Goal: Task Accomplishment & Management: Manage account settings

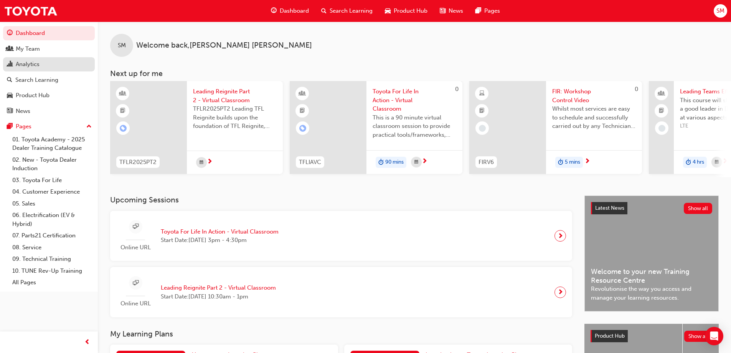
click at [31, 63] on div "Analytics" at bounding box center [28, 64] width 24 height 9
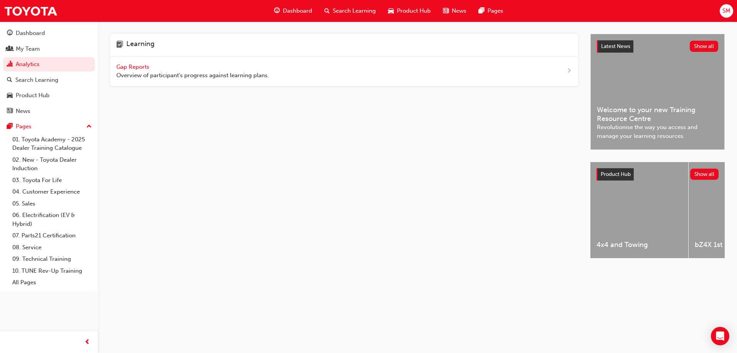
click at [143, 66] on span "Gap Reports" at bounding box center [133, 66] width 35 height 7
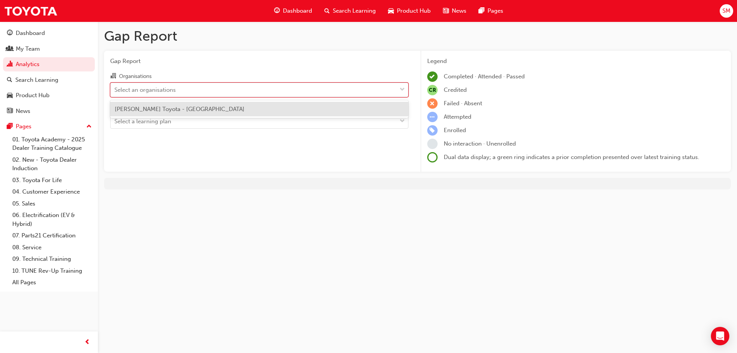
click at [404, 88] on span "down-icon" at bounding box center [401, 90] width 5 height 10
click at [115, 88] on input "Organisations option [PERSON_NAME] Toyota - [GEOGRAPHIC_DATA] focused, 1 of 1. …" at bounding box center [114, 89] width 1 height 7
click at [363, 112] on div "[PERSON_NAME] Toyota - [GEOGRAPHIC_DATA]" at bounding box center [259, 109] width 298 height 15
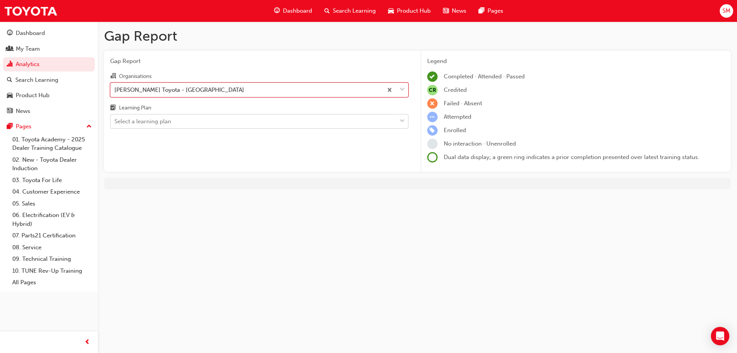
click at [404, 120] on span "down-icon" at bounding box center [401, 121] width 5 height 10
click at [115, 120] on input "Learning Plan Select a learning plan" at bounding box center [114, 121] width 1 height 7
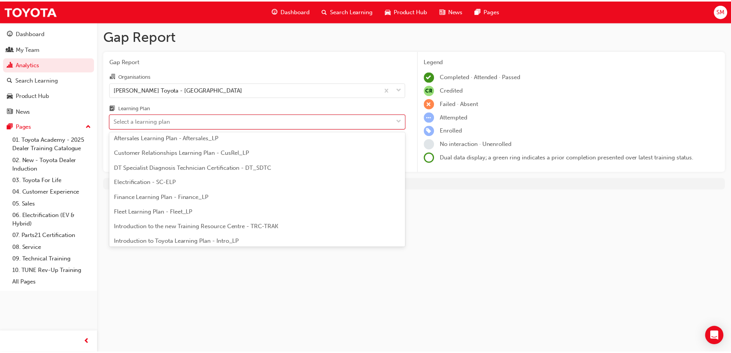
scroll to position [38, 0]
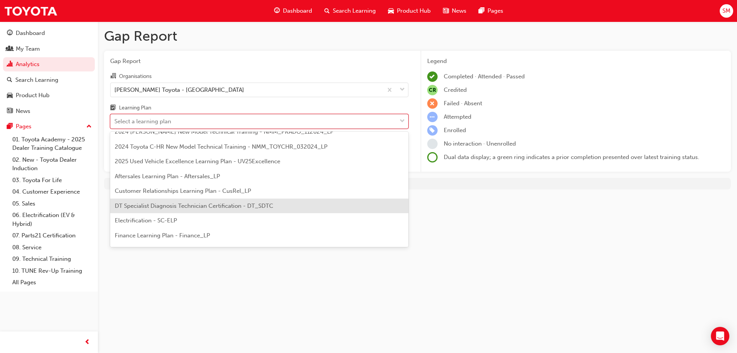
click at [228, 207] on span "DT Specialist Diagnosis Technician Certification - DT_SDTC" at bounding box center [194, 205] width 158 height 7
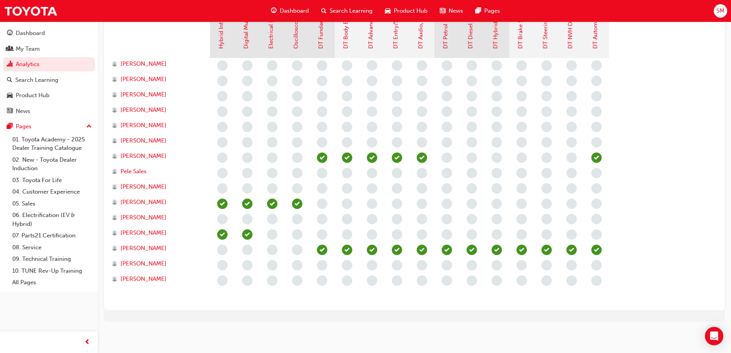
scroll to position [48, 0]
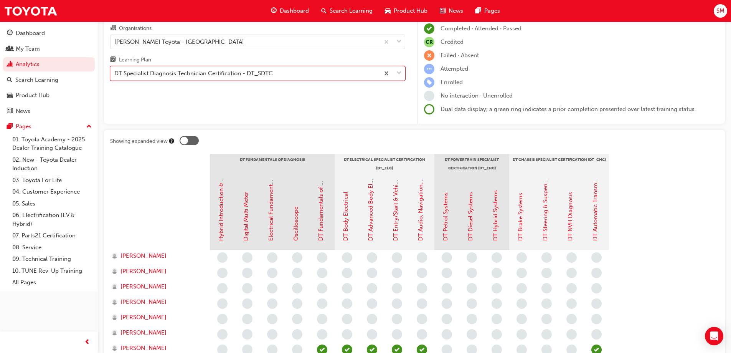
click at [399, 72] on span "down-icon" at bounding box center [398, 73] width 5 height 10
click at [115, 72] on input "Learning Plan option DT Specialist Diagnosis Technician Certification - DT_SDTC…" at bounding box center [114, 73] width 1 height 7
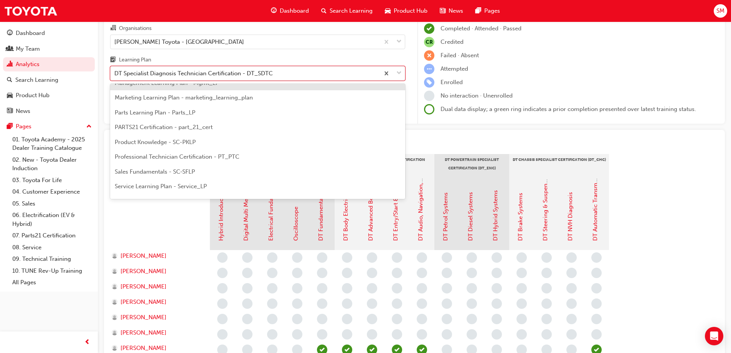
scroll to position [240, 0]
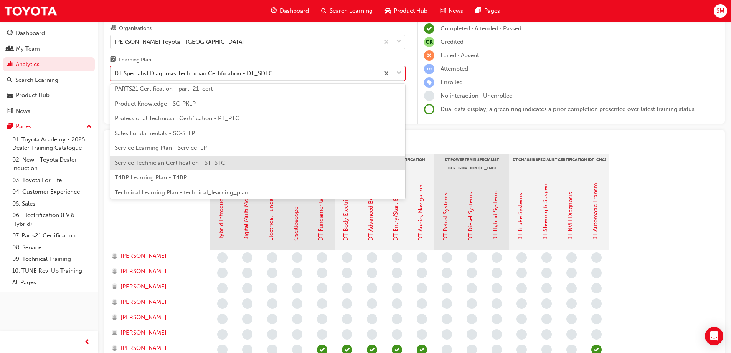
click at [190, 162] on span "Service Technician Certification - ST_STC" at bounding box center [170, 162] width 111 height 7
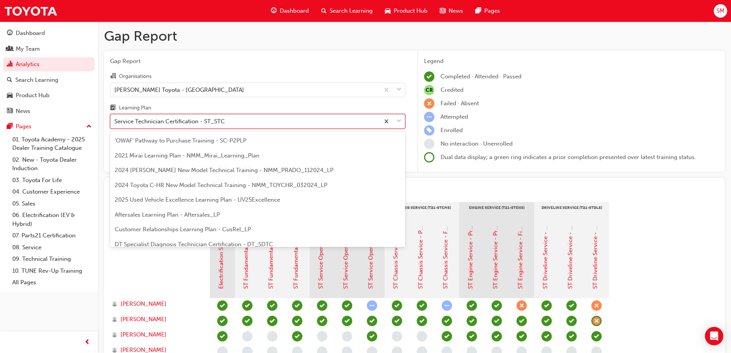
click at [398, 122] on span "down-icon" at bounding box center [398, 121] width 5 height 10
click at [115, 122] on input "Learning Plan option Service Technician Certification - ST_STC, selected. optio…" at bounding box center [114, 121] width 1 height 7
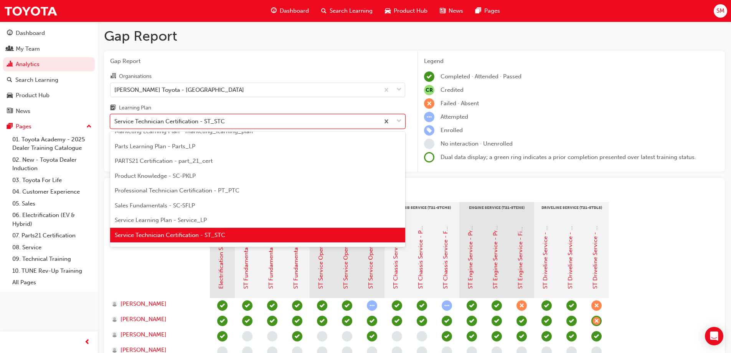
scroll to position [178, 0]
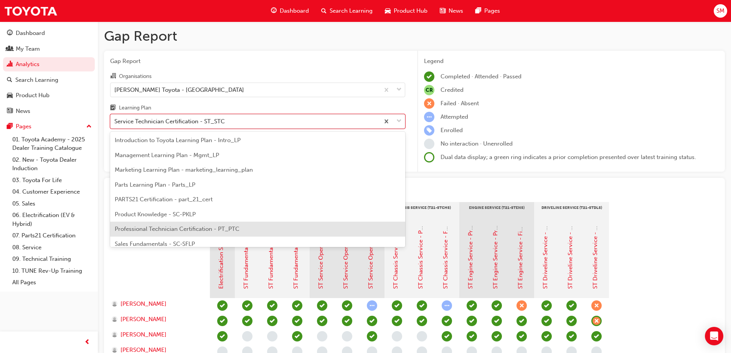
click at [246, 228] on div "Professional Technician Certification - PT_PTC" at bounding box center [257, 228] width 295 height 15
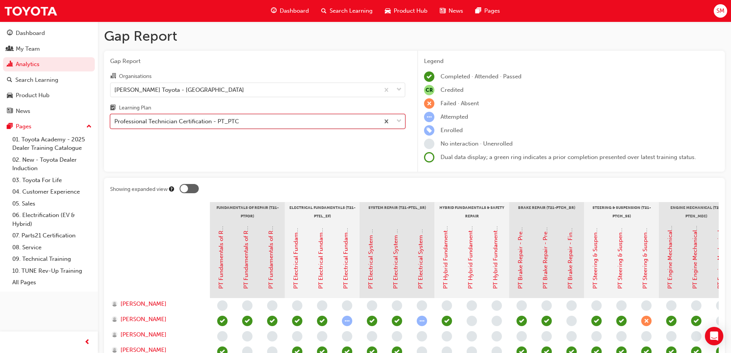
click at [401, 120] on span "down-icon" at bounding box center [398, 121] width 5 height 10
click at [115, 120] on input "Learning Plan option Professional Technician Certification - PT_PTC, selected. …" at bounding box center [114, 121] width 1 height 7
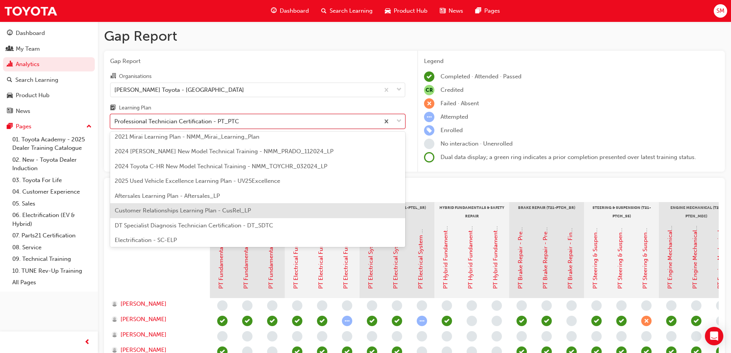
scroll to position [57, 0]
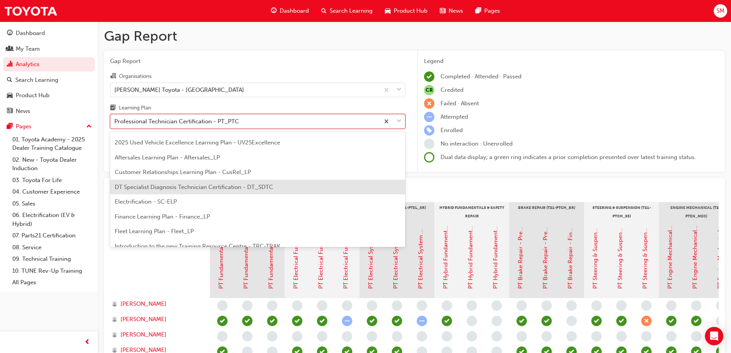
click at [229, 190] on div "DT Specialist Diagnosis Technician Certification - DT_SDTC" at bounding box center [257, 187] width 295 height 15
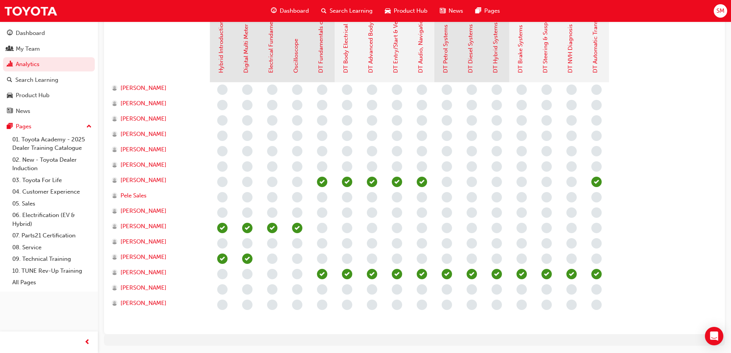
scroll to position [230, 0]
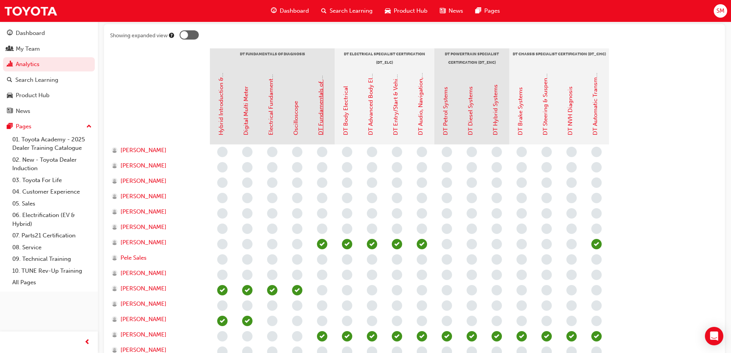
click at [321, 98] on link "DT Fundamentals of Diagnosis" at bounding box center [320, 94] width 7 height 81
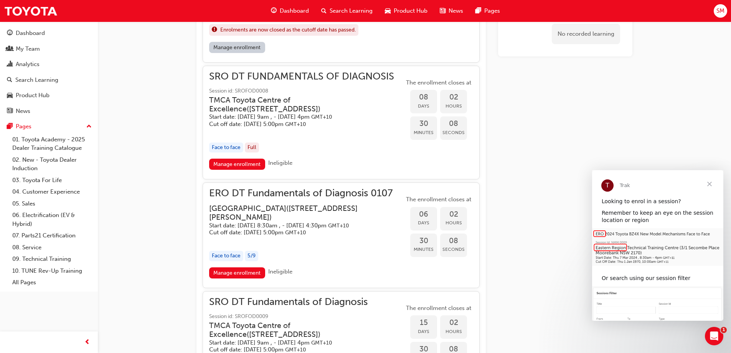
scroll to position [729, 0]
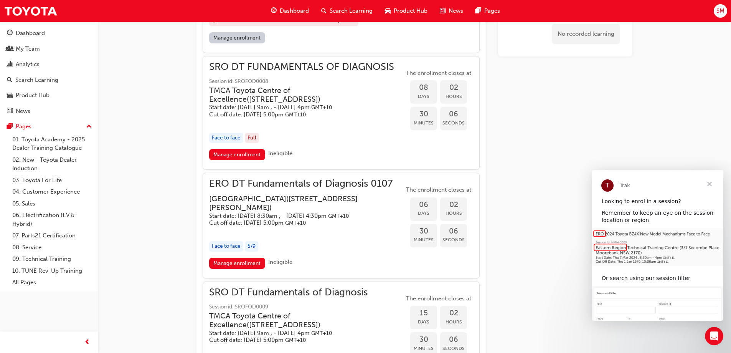
click at [710, 183] on span "Close" at bounding box center [710, 184] width 28 height 28
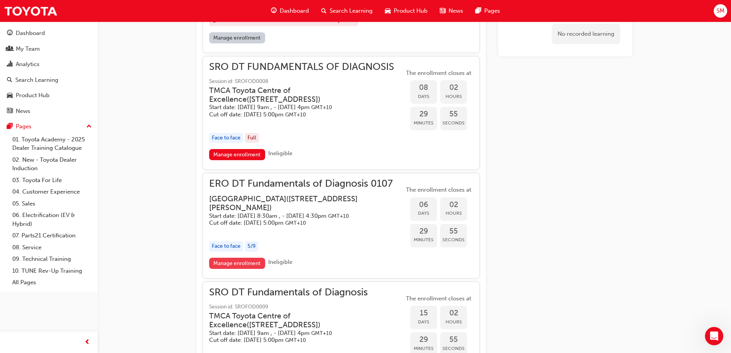
click at [238, 259] on link "Manage enrollment" at bounding box center [237, 262] width 56 height 11
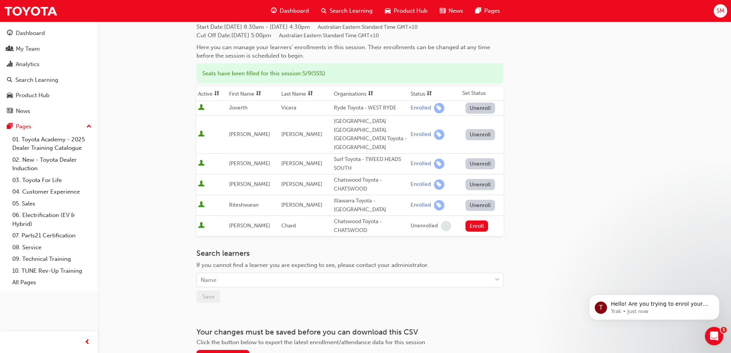
scroll to position [77, 0]
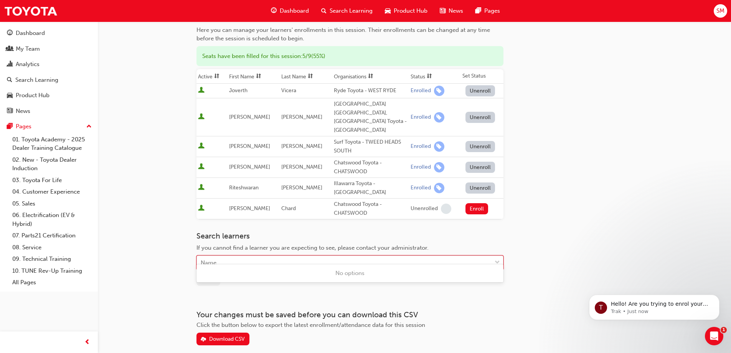
click at [228, 256] on div "Name" at bounding box center [344, 262] width 295 height 13
click at [496, 257] on span "down-icon" at bounding box center [497, 262] width 5 height 10
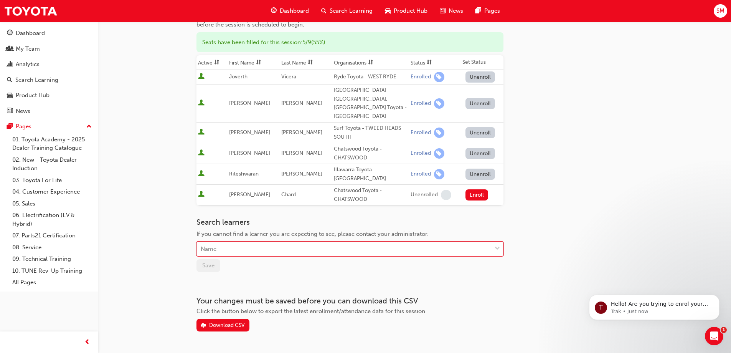
scroll to position [104, 0]
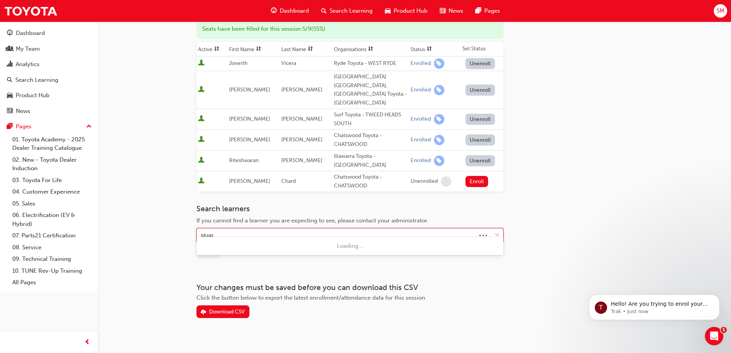
type input "[PERSON_NAME]"
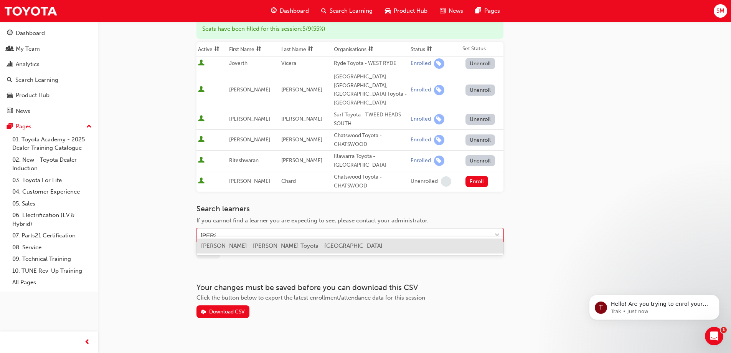
click at [279, 247] on span "[PERSON_NAME] - [PERSON_NAME] Toyota - [GEOGRAPHIC_DATA]" at bounding box center [291, 245] width 181 height 7
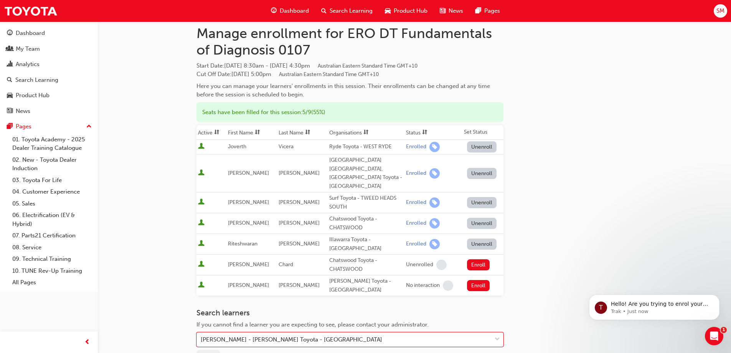
scroll to position [0, 0]
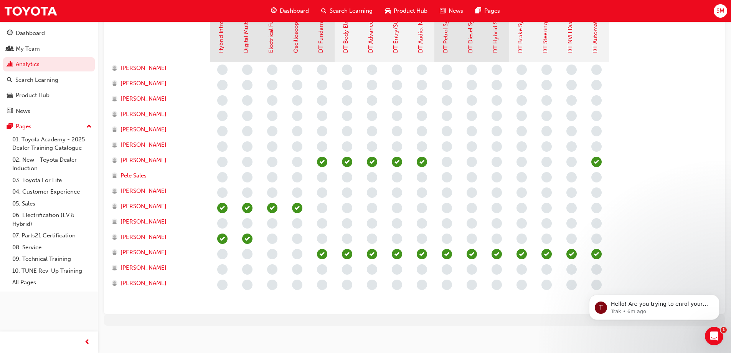
scroll to position [240, 0]
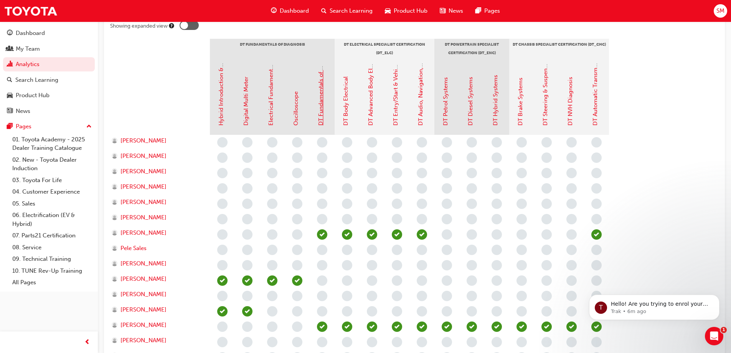
click at [322, 108] on link "DT Fundamentals of Diagnosis" at bounding box center [320, 84] width 7 height 81
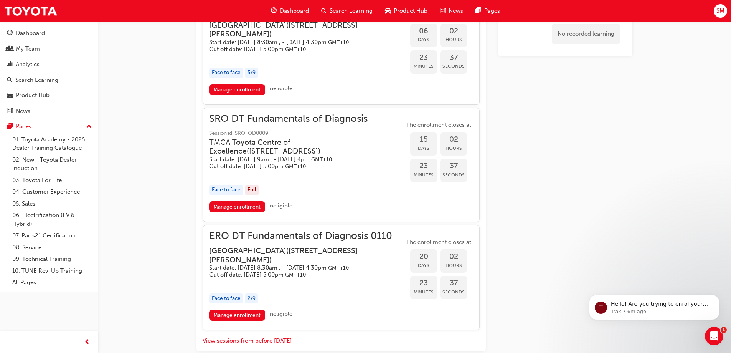
scroll to position [950, 0]
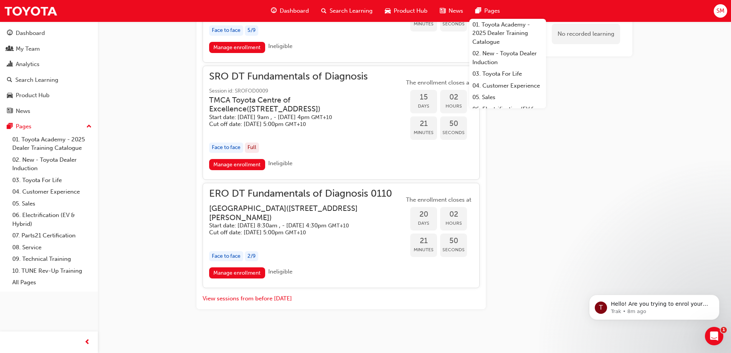
click at [234, 272] on link "Manage enrollment" at bounding box center [237, 272] width 56 height 11
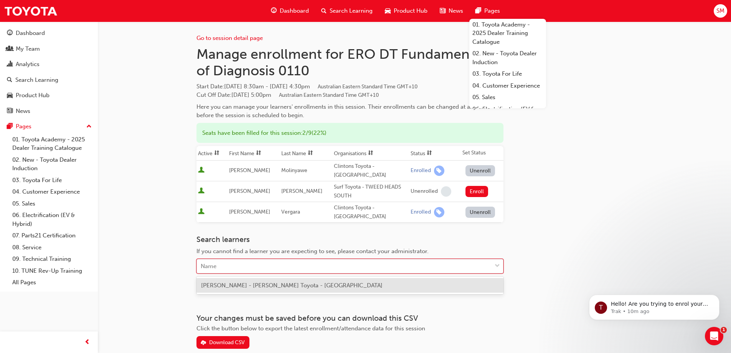
click at [215, 266] on div "Name" at bounding box center [209, 266] width 16 height 9
click at [237, 290] on div "[PERSON_NAME] - [PERSON_NAME] Toyota - [GEOGRAPHIC_DATA]" at bounding box center [349, 285] width 307 height 15
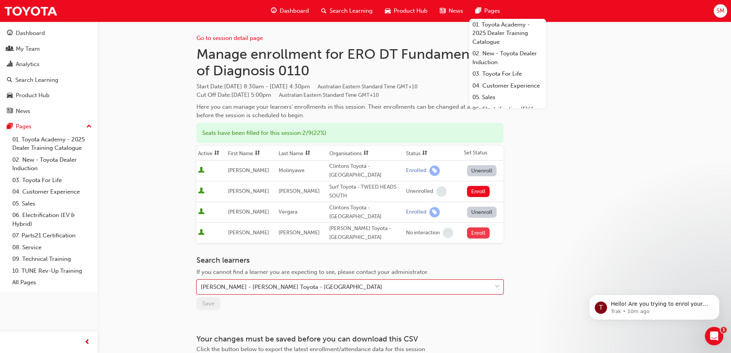
click at [477, 233] on button "Enroll" at bounding box center [478, 232] width 23 height 11
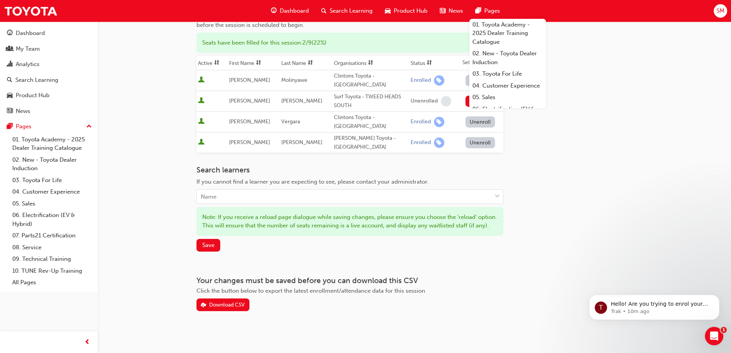
scroll to position [101, 0]
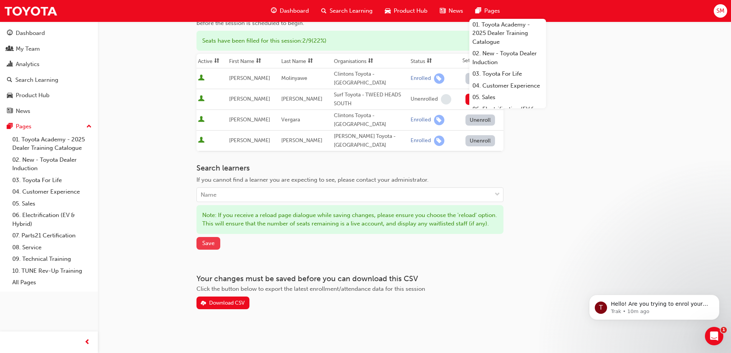
click at [210, 241] on span "Save" at bounding box center [208, 242] width 12 height 7
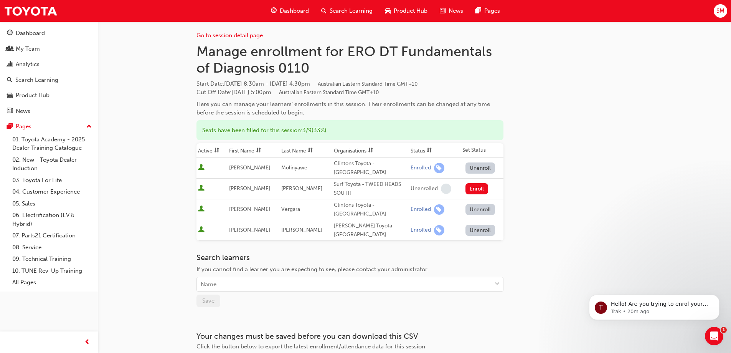
scroll to position [0, 0]
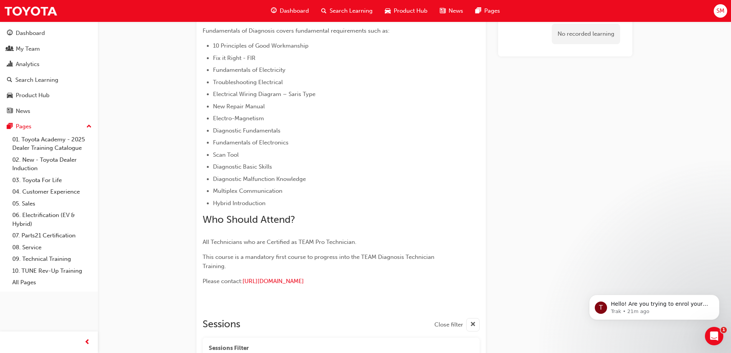
scroll to position [67, 0]
